Goal: Transaction & Acquisition: Purchase product/service

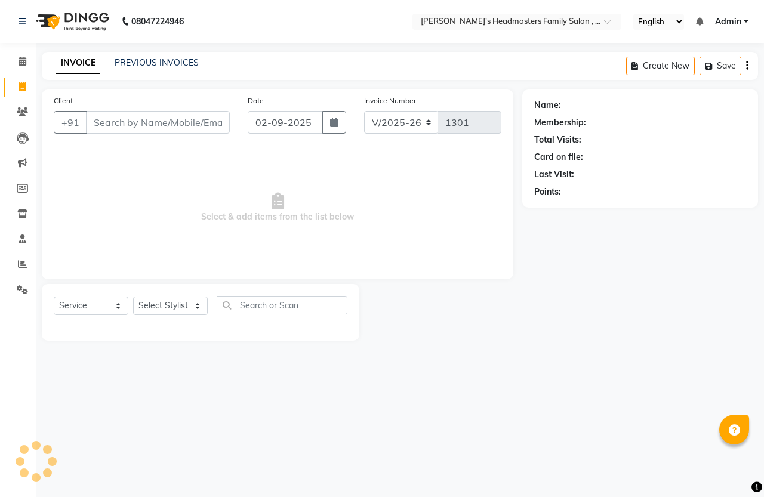
select select "7213"
select select "service"
click at [22, 84] on icon at bounding box center [22, 86] width 7 height 9
select select "service"
type input "1301"
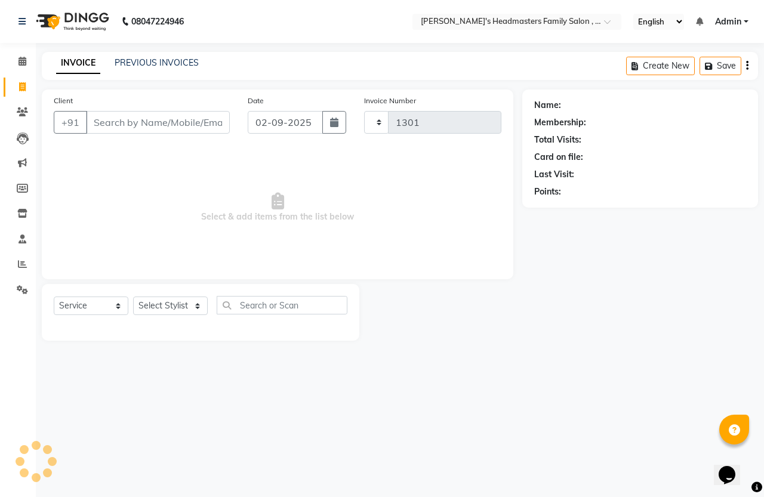
select select "7213"
click at [109, 121] on input "Client" at bounding box center [158, 122] width 144 height 23
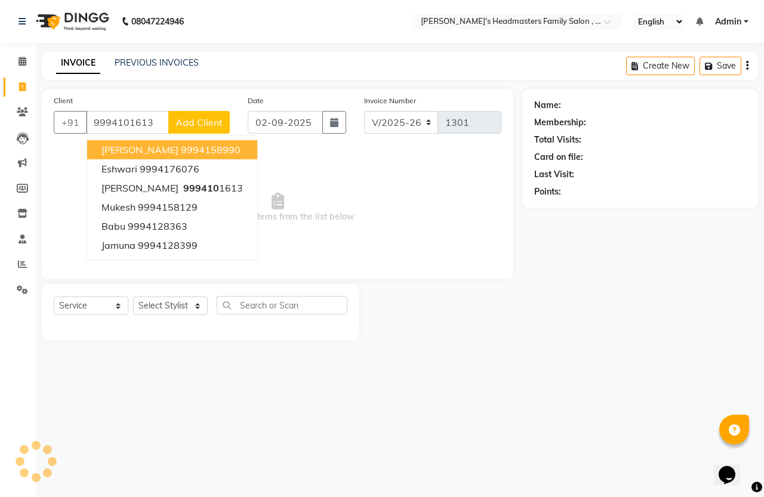
type input "9994101613"
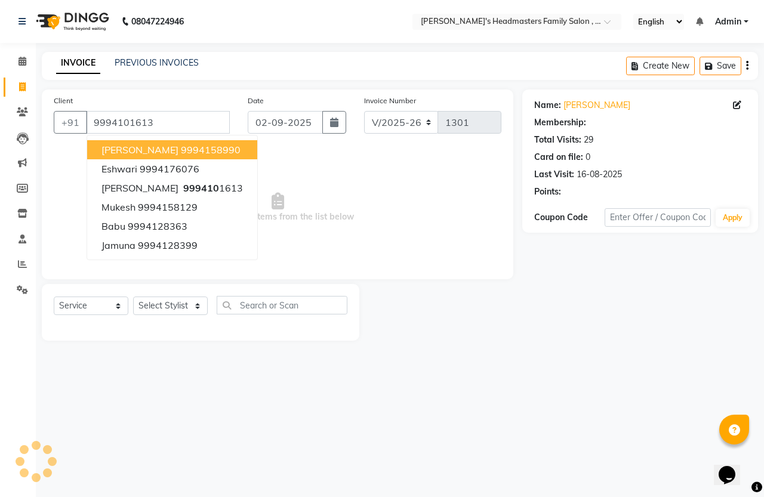
select select "1: Object"
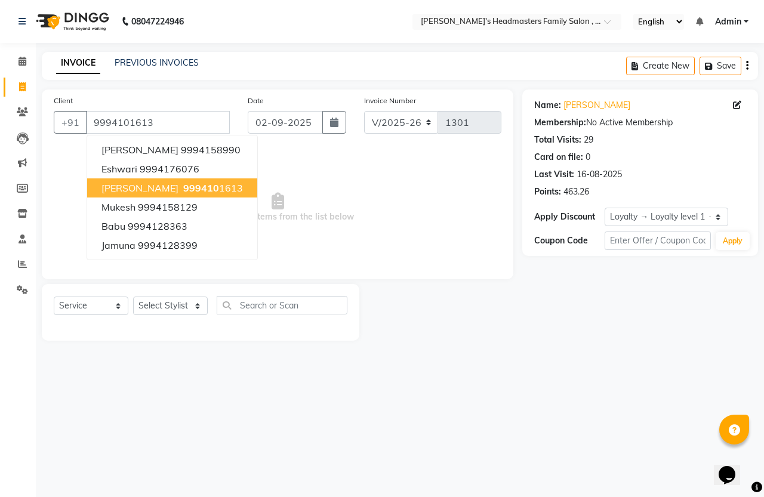
click at [306, 180] on span "Select & add items from the list below" at bounding box center [278, 207] width 448 height 119
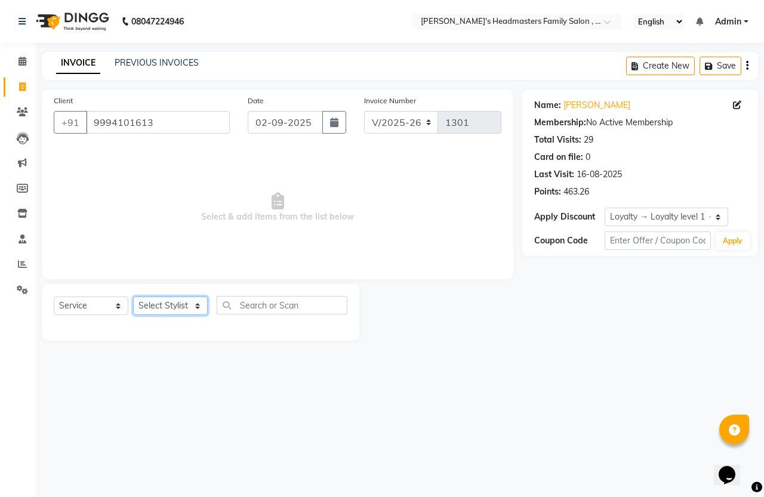
click at [162, 309] on select "Select Stylist [PERSON_NAME] [PERSON_NAME]" at bounding box center [170, 306] width 75 height 18
select select "61242"
click at [133, 297] on select "Select Stylist [PERSON_NAME] [PERSON_NAME]" at bounding box center [170, 306] width 75 height 18
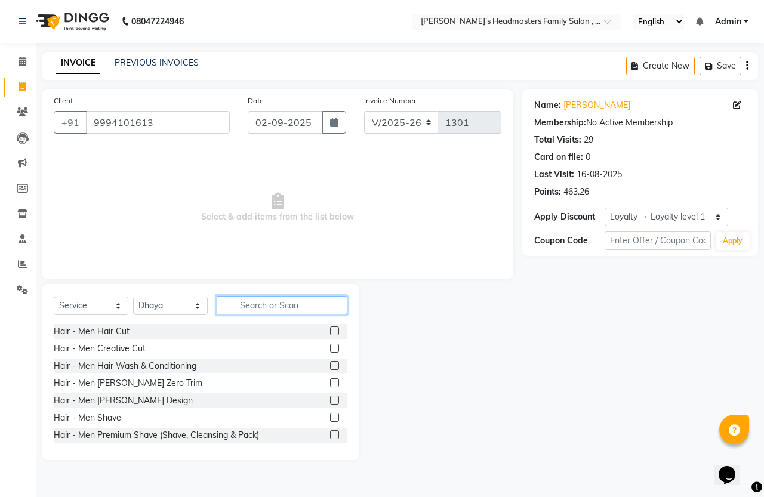
click at [285, 299] on input "text" at bounding box center [282, 305] width 131 height 18
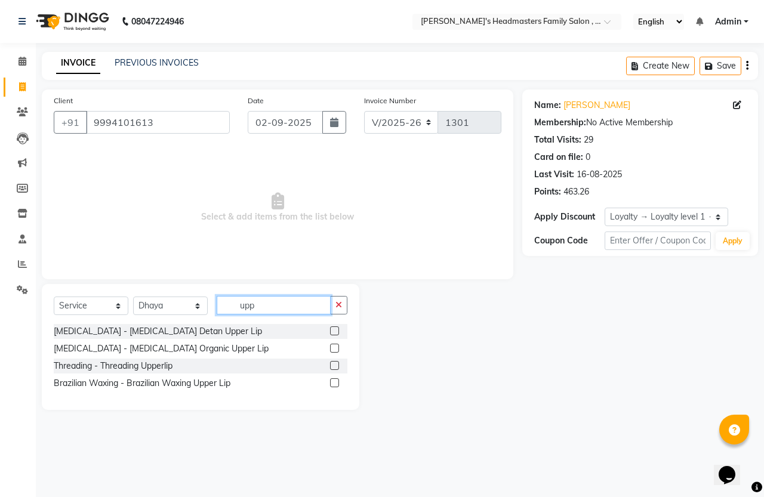
type input "upp"
click at [330, 380] on label at bounding box center [334, 382] width 9 height 9
click at [330, 380] on input "checkbox" at bounding box center [334, 384] width 8 height 8
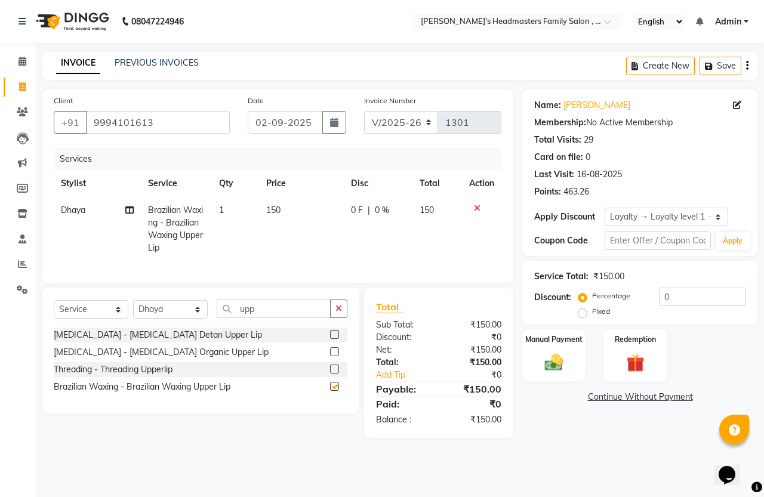
checkbox input "false"
click at [338, 313] on icon "button" at bounding box center [338, 308] width 7 height 8
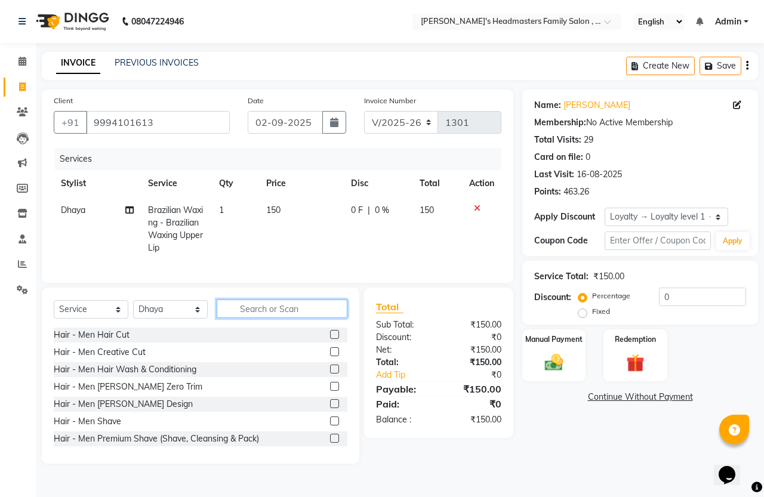
click at [304, 318] on input "text" at bounding box center [282, 309] width 131 height 18
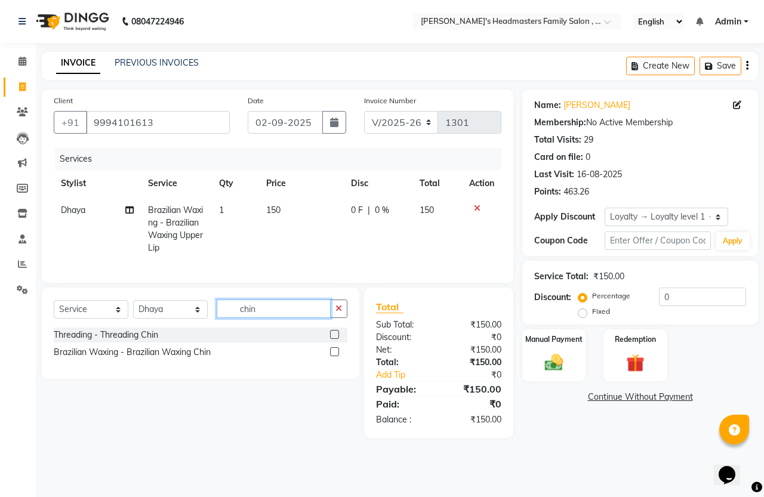
type input "chin"
click at [337, 356] on label at bounding box center [334, 351] width 9 height 9
click at [337, 356] on input "checkbox" at bounding box center [334, 352] width 8 height 8
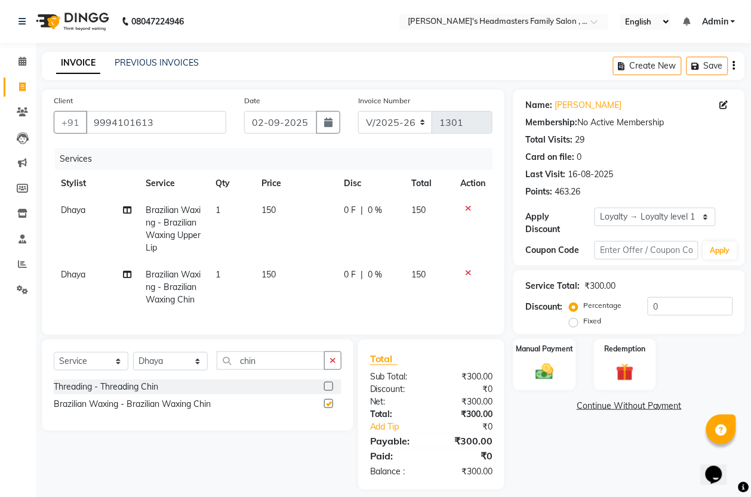
checkbox input "false"
click at [328, 370] on button "button" at bounding box center [332, 360] width 17 height 18
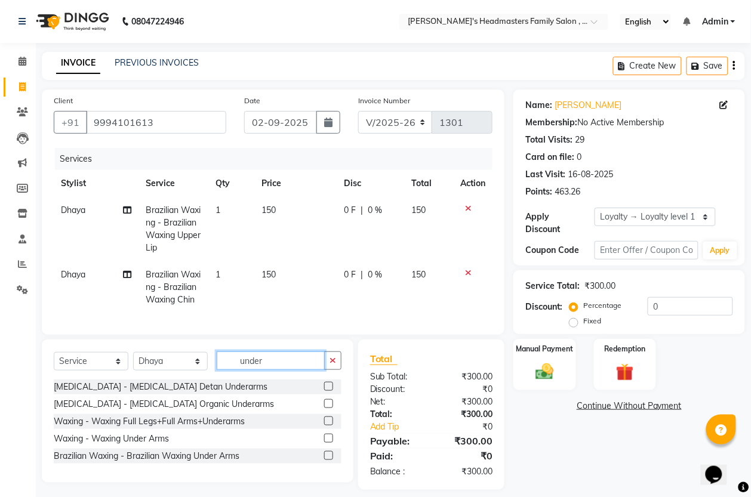
type input "under"
click at [328, 443] on label at bounding box center [328, 438] width 9 height 9
click at [328, 443] on input "checkbox" at bounding box center [328, 439] width 8 height 8
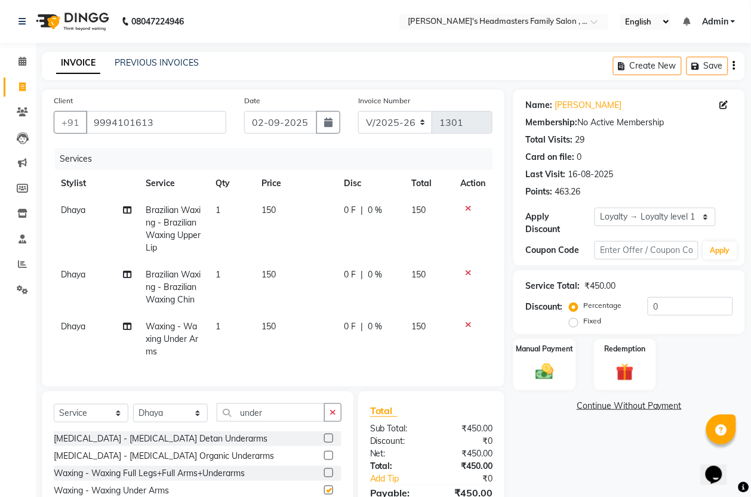
checkbox input "false"
click at [678, 307] on input "0" at bounding box center [689, 306] width 85 height 18
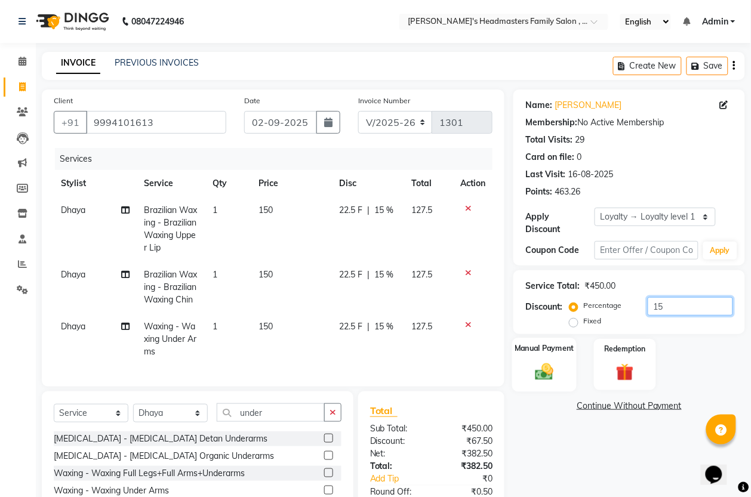
type input "15"
click at [535, 376] on img at bounding box center [544, 371] width 30 height 21
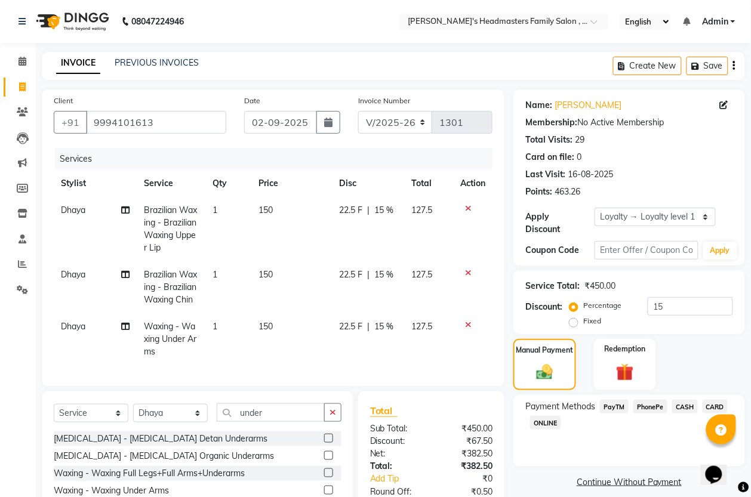
click at [652, 409] on span "PhonePe" at bounding box center [650, 407] width 34 height 14
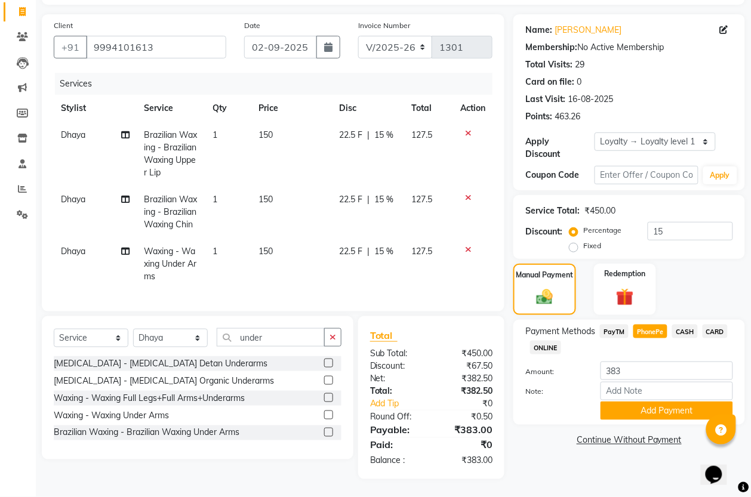
scroll to position [100, 0]
click at [616, 325] on span "PayTM" at bounding box center [614, 332] width 29 height 14
click at [631, 402] on button "Add Payment" at bounding box center [666, 411] width 132 height 18
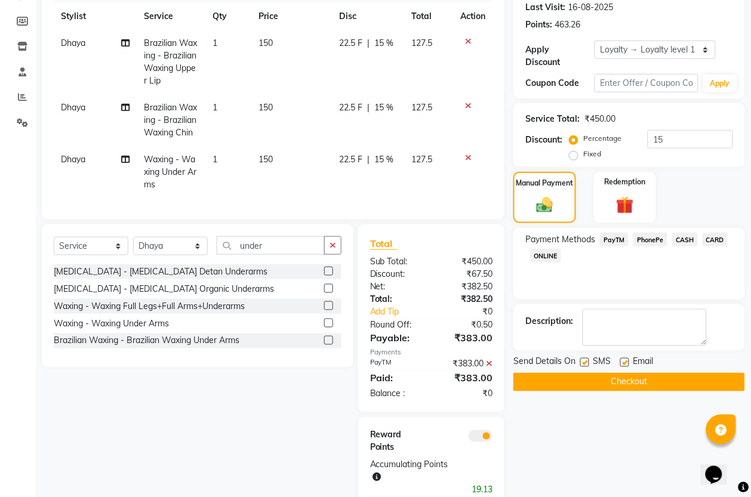
scroll to position [221, 0]
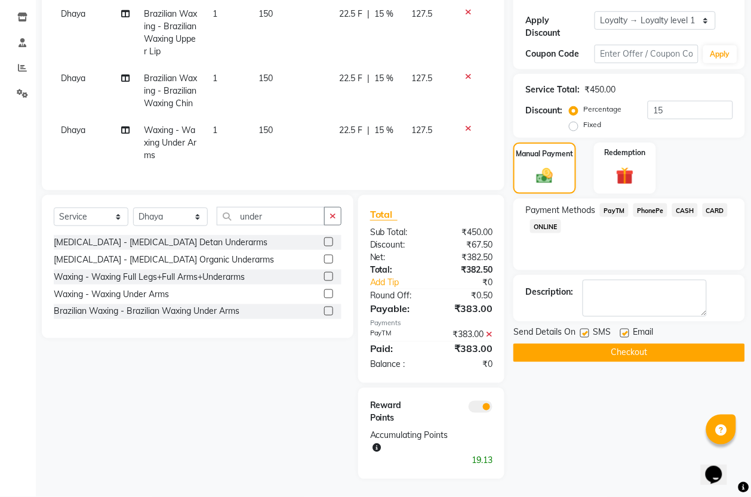
click at [609, 344] on button "Checkout" at bounding box center [629, 353] width 232 height 18
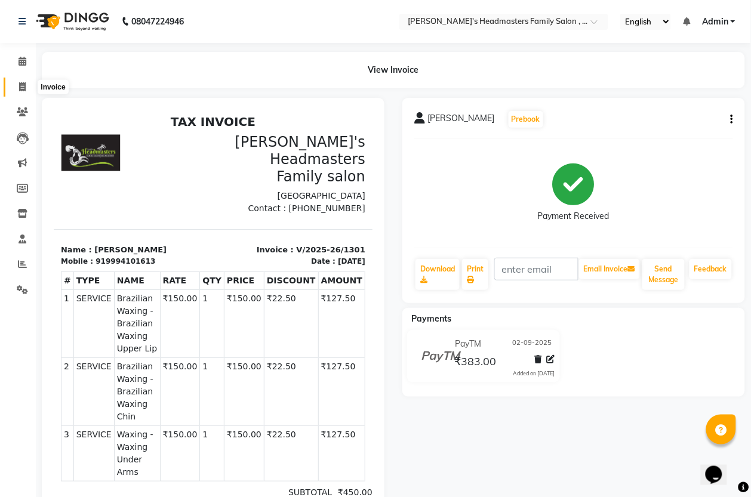
click at [25, 91] on span at bounding box center [22, 88] width 21 height 14
select select "service"
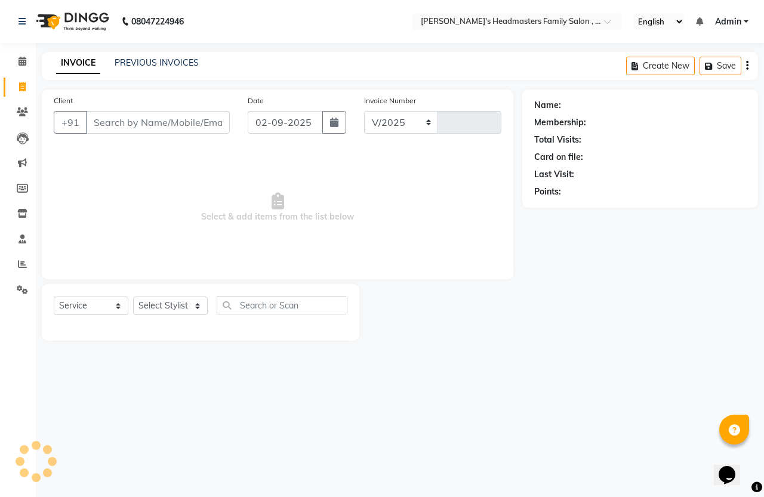
select select "7213"
type input "1302"
click at [17, 90] on span at bounding box center [22, 88] width 21 height 14
select select "service"
select select "7213"
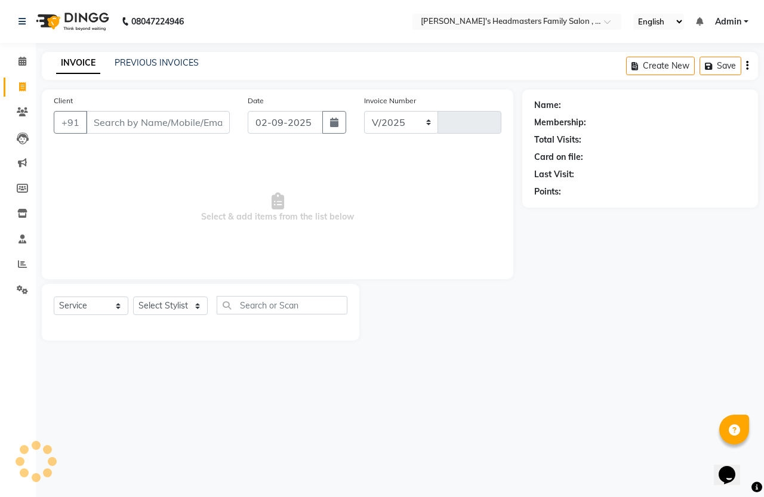
type input "1302"
click at [151, 124] on input "Client" at bounding box center [158, 122] width 144 height 23
type input "8825591476"
click at [215, 119] on span "Add Client" at bounding box center [198, 122] width 47 height 12
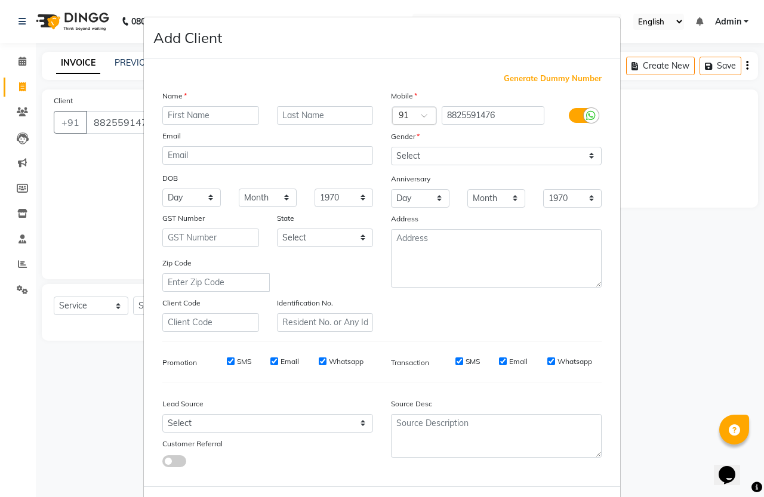
type input "b"
type input "Balaji"
click at [430, 159] on select "Select [DEMOGRAPHIC_DATA] [DEMOGRAPHIC_DATA] Other Prefer Not To Say" at bounding box center [496, 156] width 211 height 18
select select "[DEMOGRAPHIC_DATA]"
click at [391, 147] on select "Select [DEMOGRAPHIC_DATA] [DEMOGRAPHIC_DATA] Other Prefer Not To Say" at bounding box center [496, 156] width 211 height 18
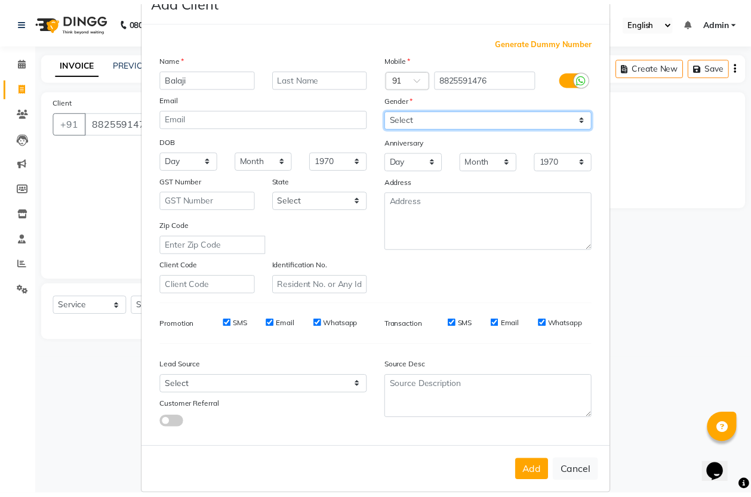
scroll to position [49, 0]
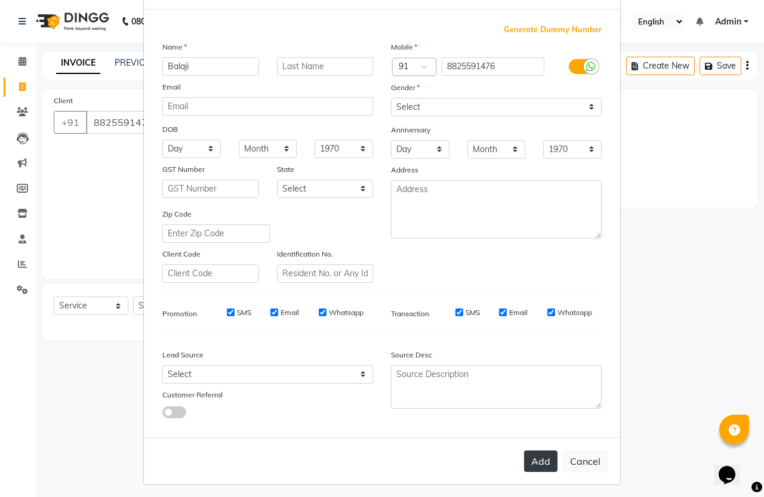
click at [531, 452] on button "Add" at bounding box center [540, 461] width 33 height 21
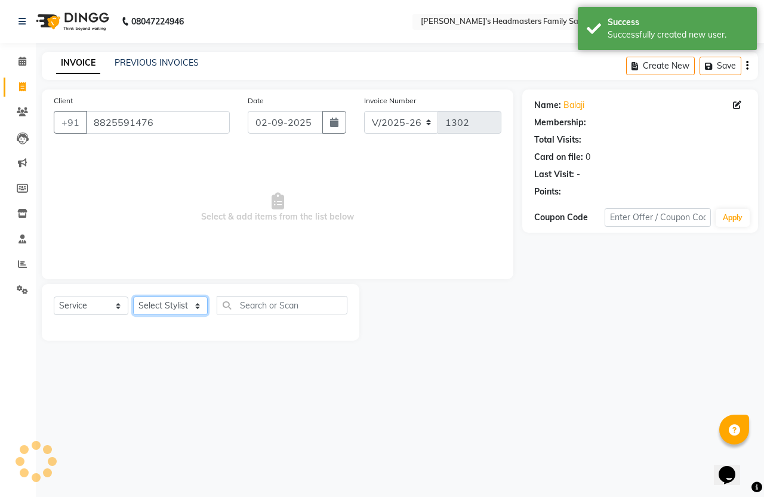
click at [177, 306] on select "Select Stylist [PERSON_NAME] [PERSON_NAME]" at bounding box center [170, 306] width 75 height 18
select select "1: Object"
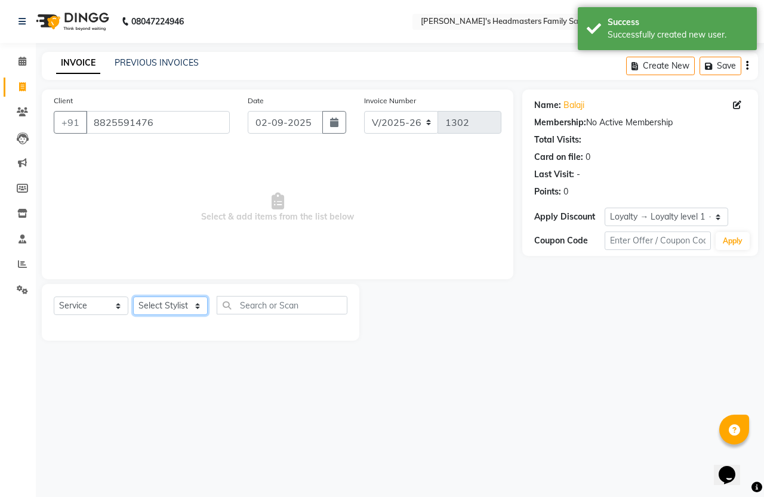
select select "61185"
click at [133, 297] on select "Select Stylist [PERSON_NAME] [PERSON_NAME]" at bounding box center [170, 306] width 75 height 18
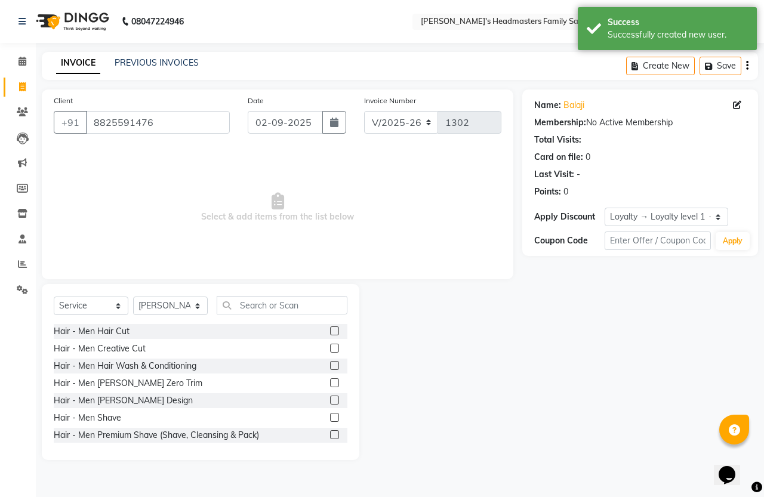
click at [330, 382] on label at bounding box center [334, 382] width 9 height 9
click at [330, 382] on input "checkbox" at bounding box center [334, 384] width 8 height 8
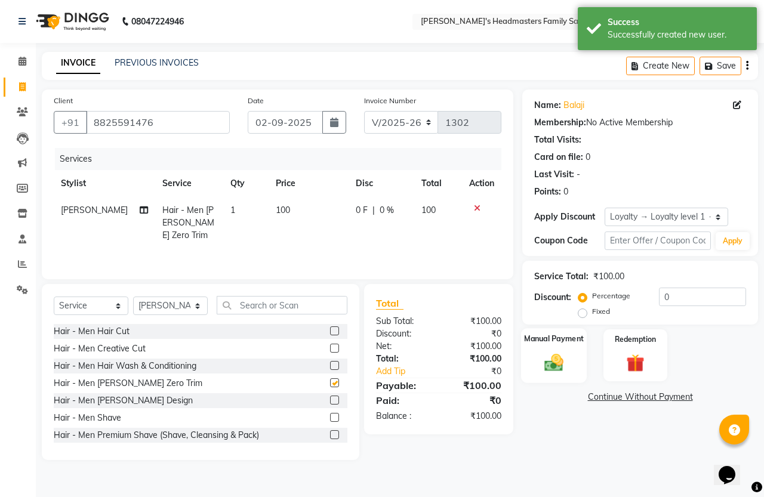
checkbox input "false"
click at [558, 383] on div "Manual Payment" at bounding box center [554, 355] width 66 height 55
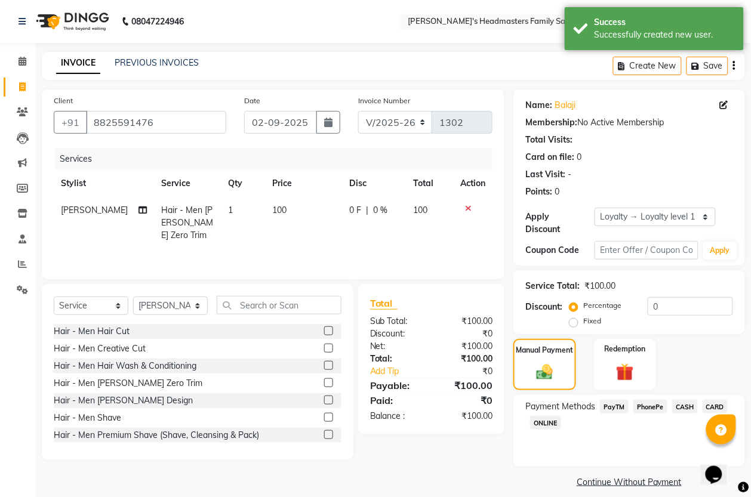
click at [655, 409] on span "PhonePe" at bounding box center [650, 407] width 34 height 14
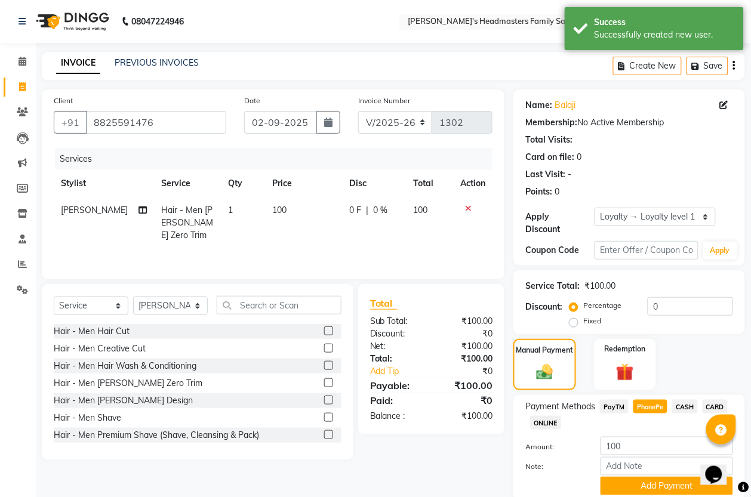
click at [625, 406] on span "PayTM" at bounding box center [614, 407] width 29 height 14
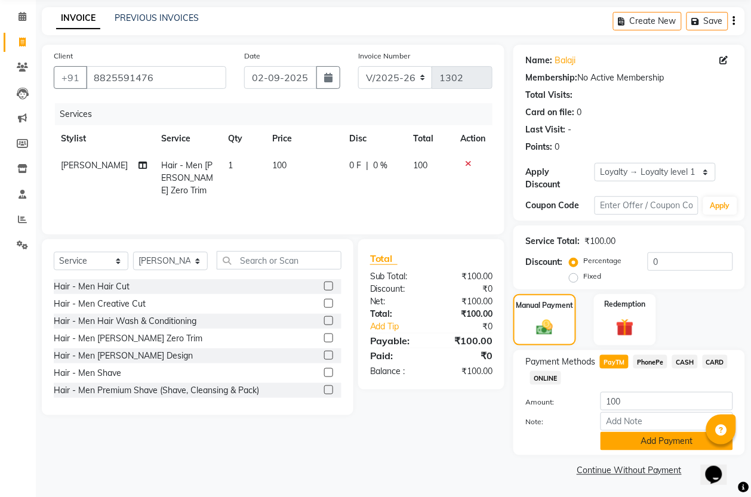
click at [647, 432] on button "Add Payment" at bounding box center [666, 441] width 132 height 18
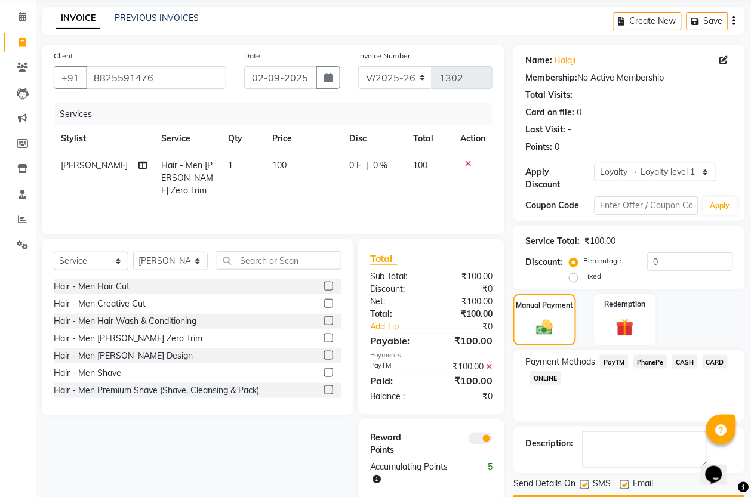
scroll to position [79, 0]
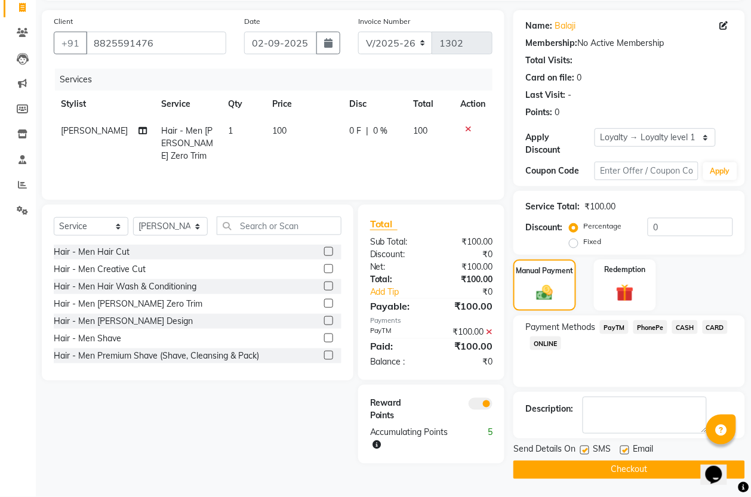
click at [640, 461] on button "Checkout" at bounding box center [629, 470] width 232 height 18
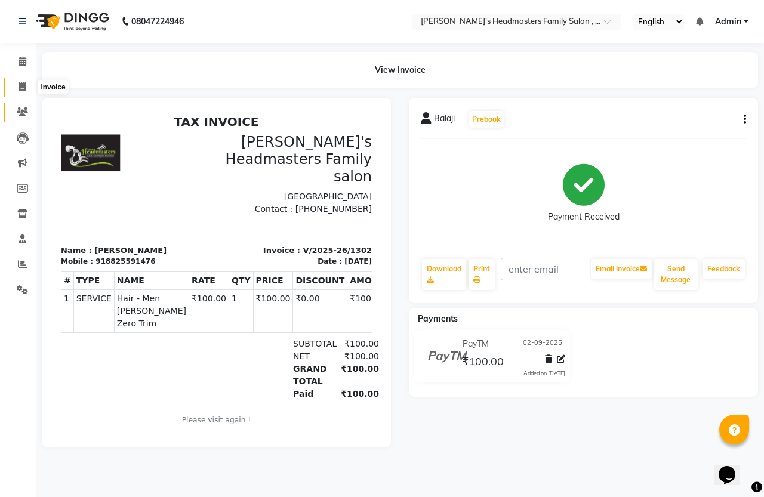
drag, startPoint x: 21, startPoint y: 91, endPoint x: 21, endPoint y: 103, distance: 12.5
click at [21, 90] on icon at bounding box center [22, 86] width 7 height 9
select select "service"
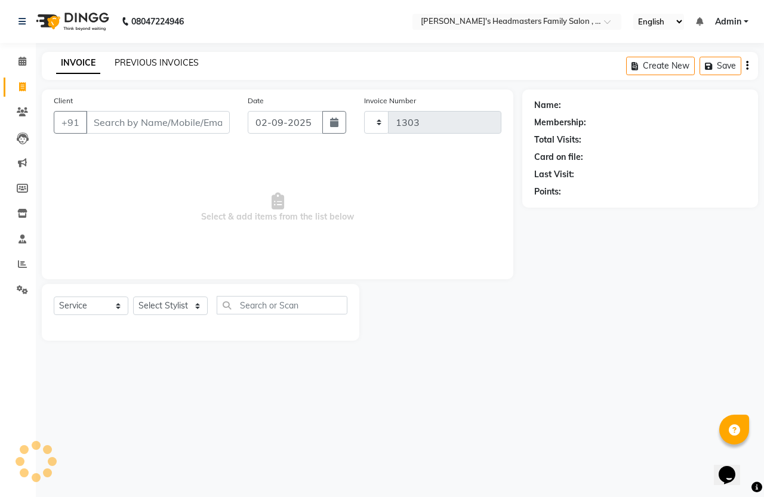
click at [171, 60] on link "PREVIOUS INVOICES" at bounding box center [157, 62] width 84 height 11
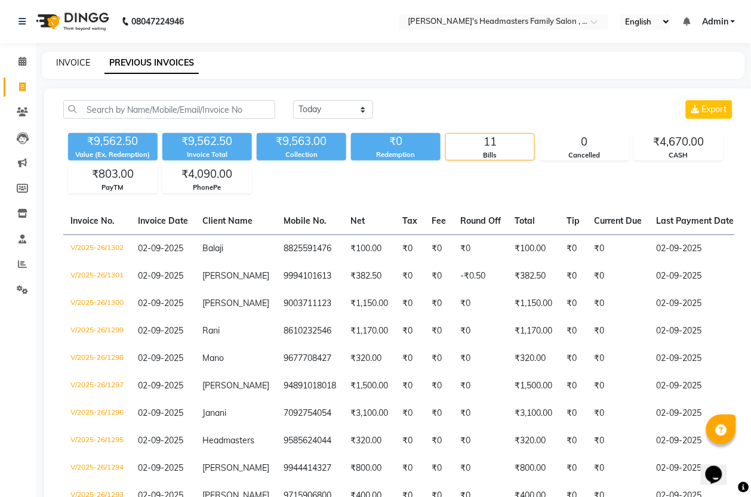
click at [70, 63] on link "INVOICE" at bounding box center [73, 62] width 34 height 11
select select "service"
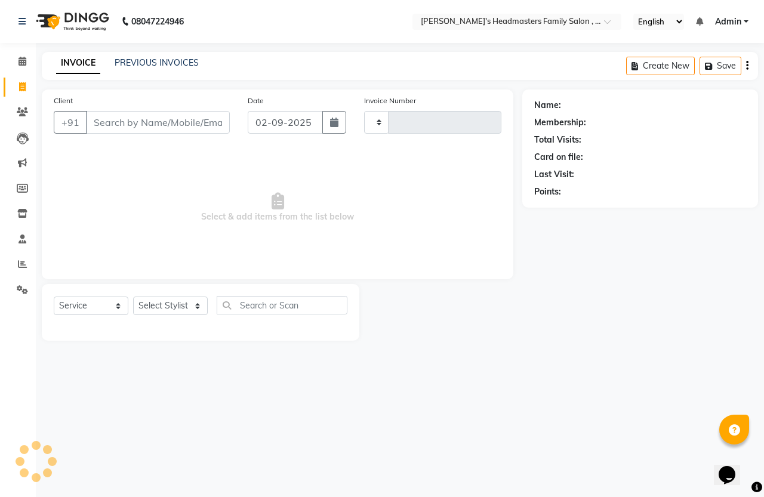
click at [124, 124] on input "Client" at bounding box center [158, 122] width 144 height 23
type input "1303"
select select "7213"
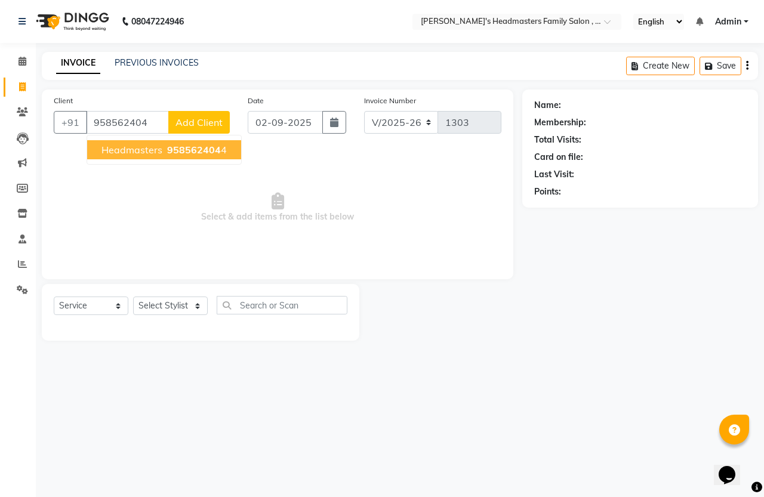
click at [140, 149] on span "Headmasters" at bounding box center [131, 150] width 61 height 12
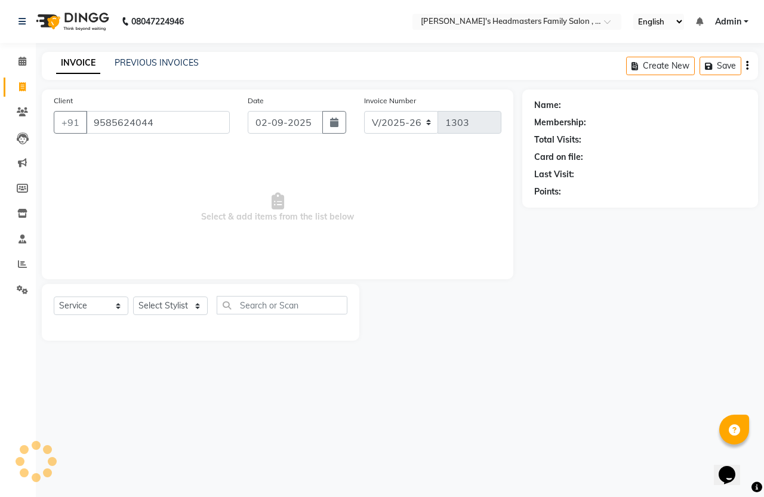
type input "9585624044"
click at [168, 309] on select "Select Stylist [PERSON_NAME] [PERSON_NAME]" at bounding box center [170, 306] width 75 height 18
select select "1: Object"
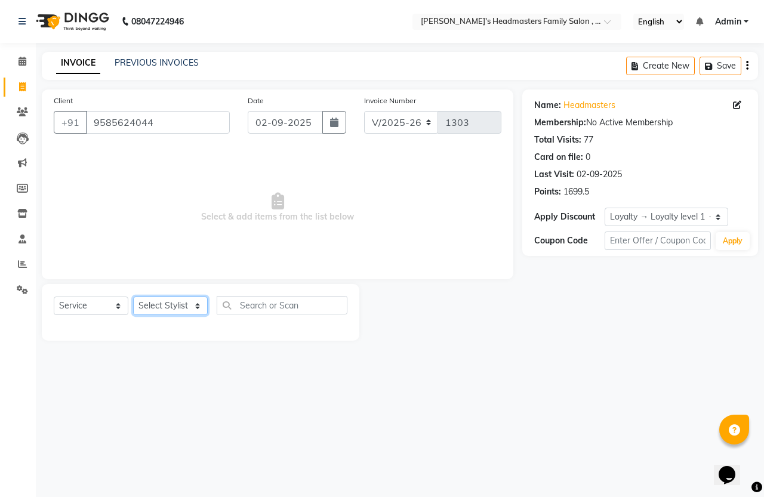
select select "61185"
click at [133, 297] on select "Select Stylist [PERSON_NAME] [PERSON_NAME]" at bounding box center [170, 306] width 75 height 18
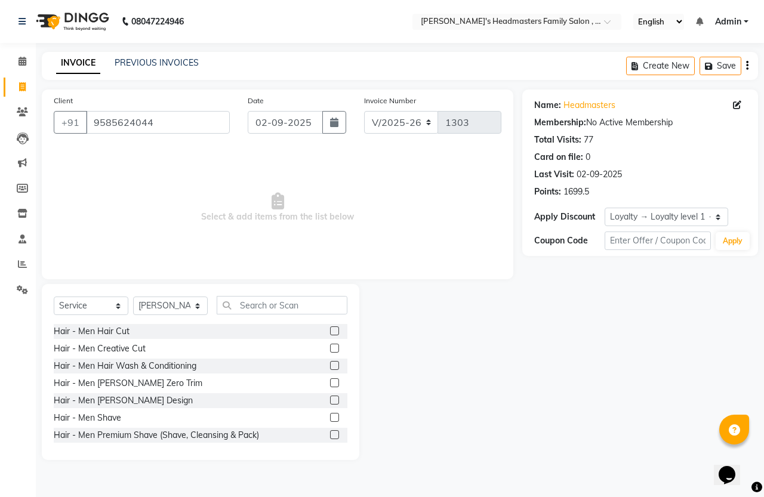
click at [330, 327] on label at bounding box center [334, 330] width 9 height 9
click at [330, 328] on input "checkbox" at bounding box center [334, 332] width 8 height 8
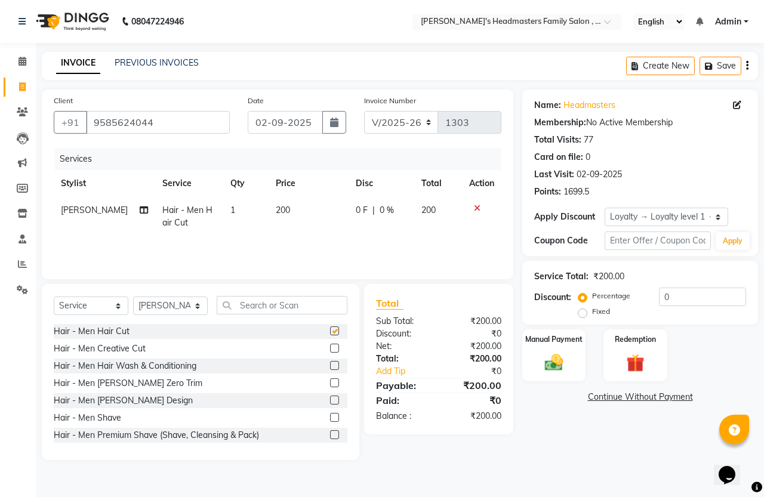
checkbox input "false"
click at [291, 205] on td "200" at bounding box center [308, 216] width 79 height 39
select select "61185"
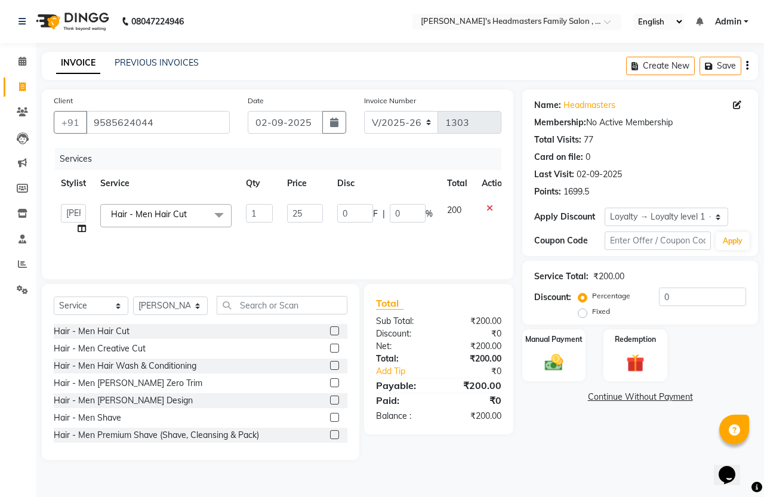
type input "250"
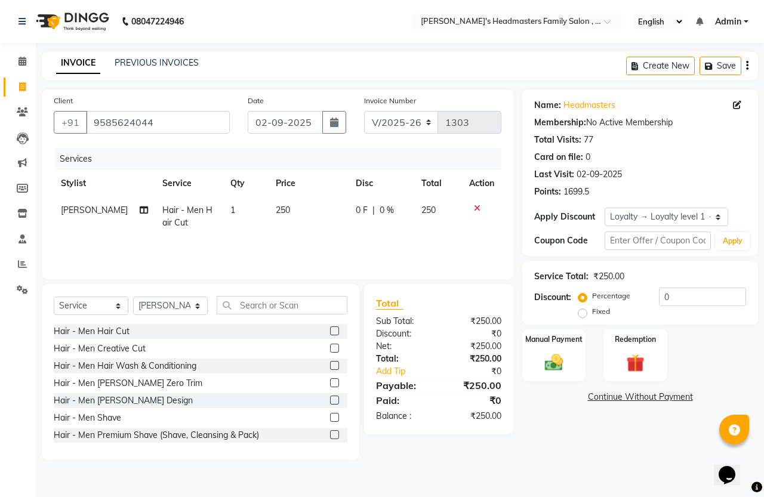
click at [405, 242] on div "Services Stylist Service Qty Price Disc Total Action [PERSON_NAME] Hair - Men H…" at bounding box center [278, 207] width 448 height 119
click at [547, 383] on div "Manual Payment" at bounding box center [554, 355] width 66 height 55
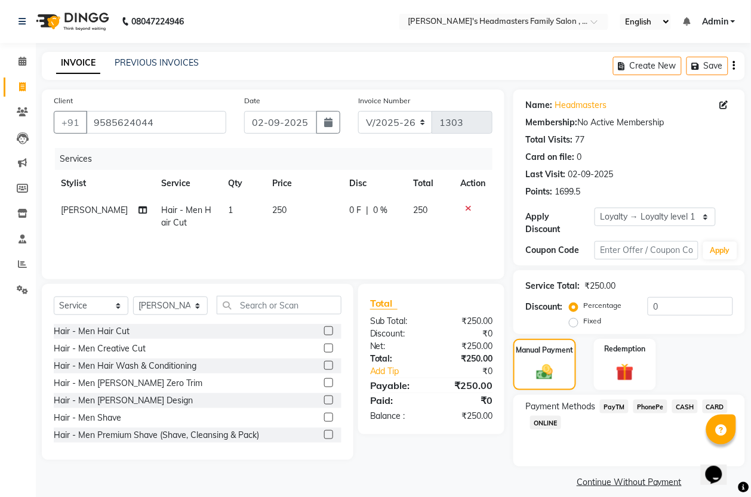
click at [659, 411] on span "PhonePe" at bounding box center [650, 407] width 34 height 14
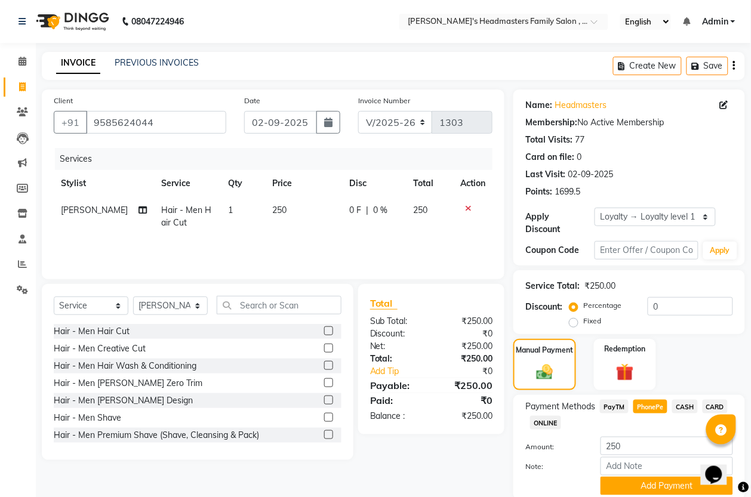
click at [684, 404] on span "CASH" at bounding box center [685, 407] width 26 height 14
click at [658, 484] on button "Add Payment" at bounding box center [666, 486] width 132 height 18
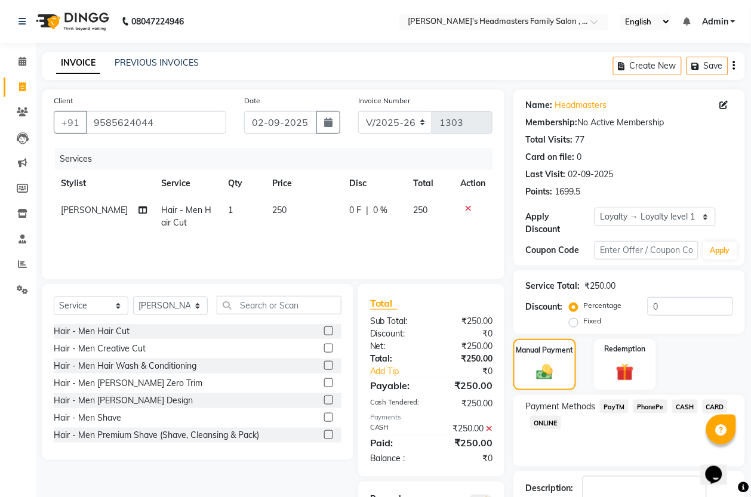
scroll to position [75, 0]
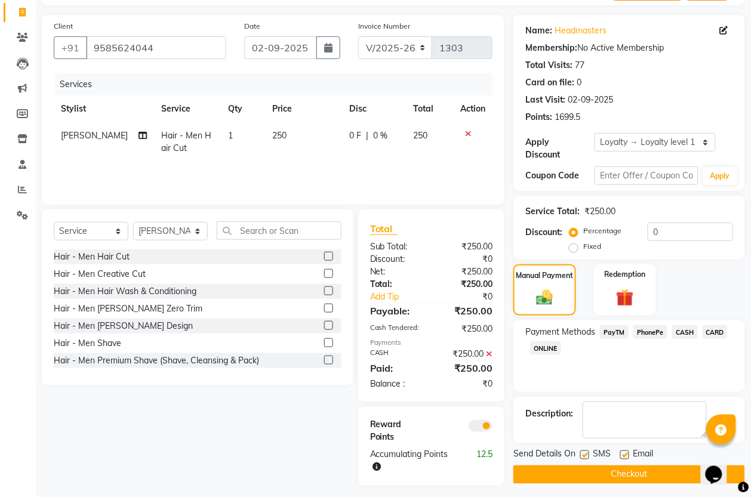
click at [661, 476] on button "Checkout" at bounding box center [629, 474] width 232 height 18
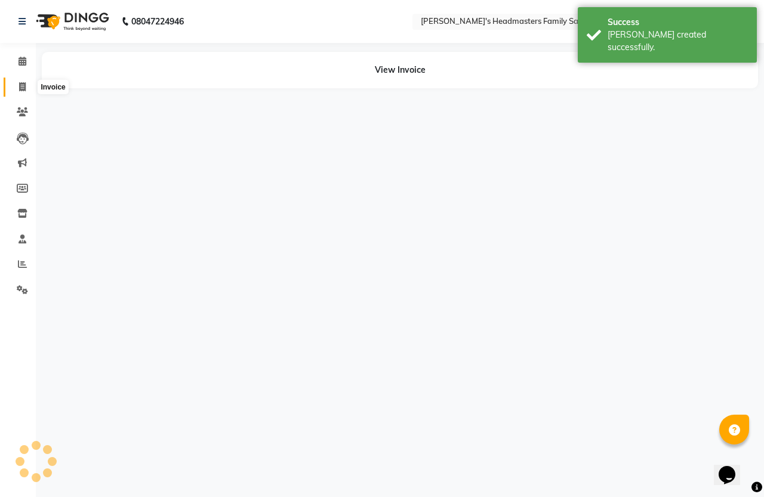
click at [21, 88] on icon at bounding box center [22, 86] width 7 height 9
select select "service"
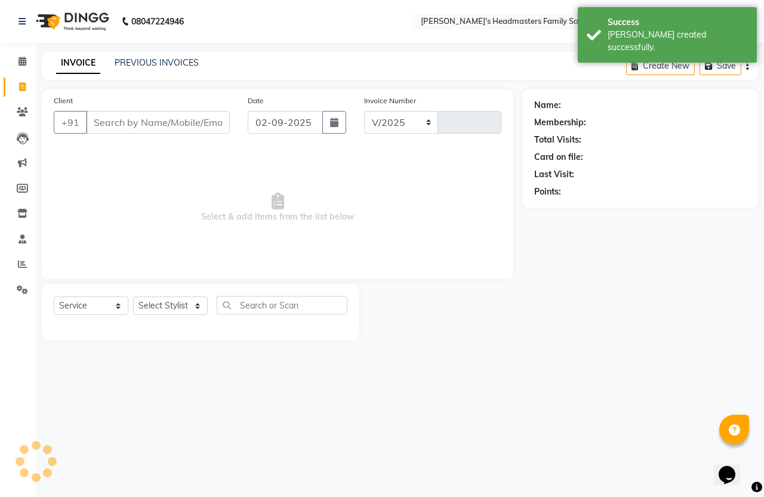
select select "7213"
type input "1304"
click at [139, 54] on div "INVOICE PREVIOUS INVOICES Create New Save" at bounding box center [400, 66] width 716 height 28
click at [136, 58] on link "PREVIOUS INVOICES" at bounding box center [157, 62] width 84 height 11
